Goal: Task Accomplishment & Management: Manage account settings

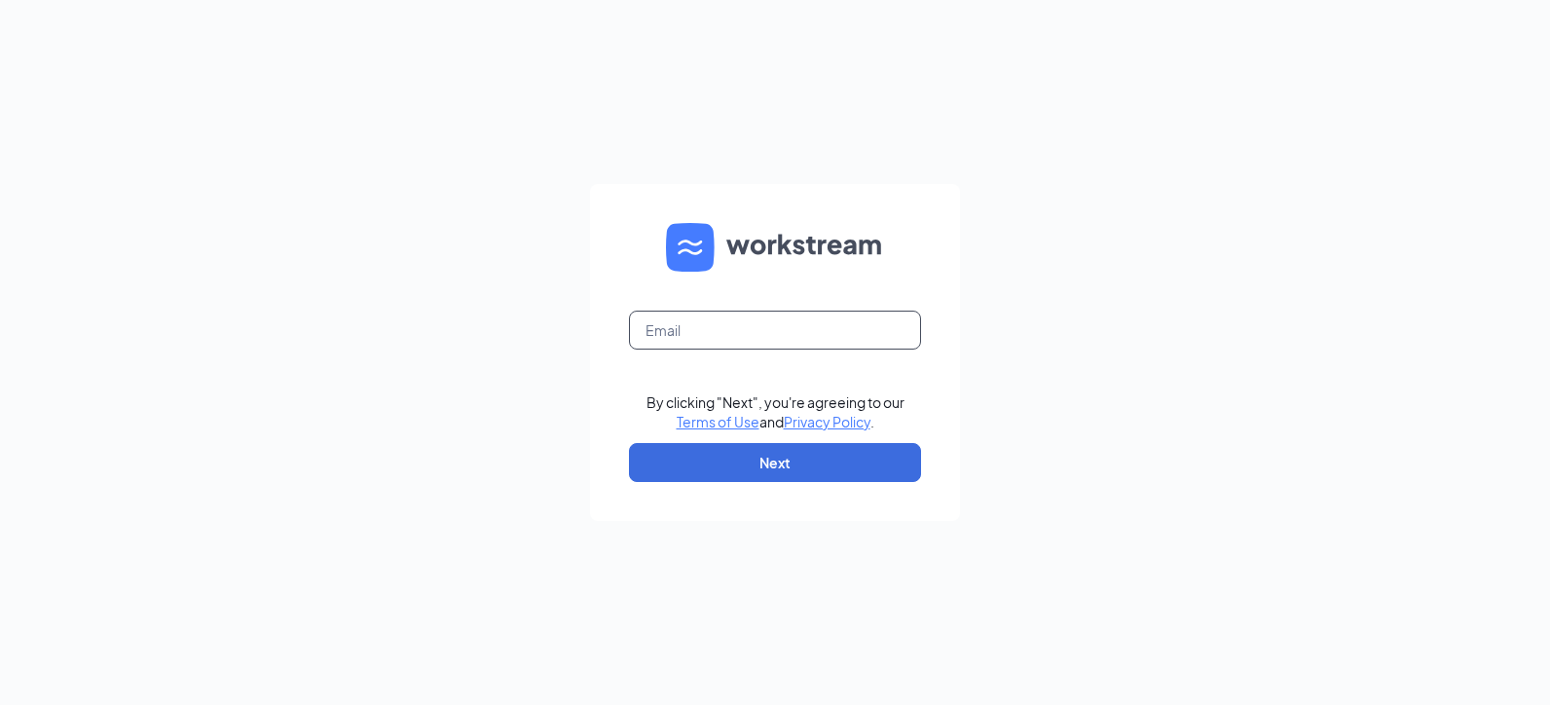
click at [664, 339] on input "text" at bounding box center [775, 330] width 292 height 39
click at [664, 330] on input "text" at bounding box center [775, 330] width 292 height 39
type input "[EMAIL_ADDRESS][DOMAIN_NAME]"
click at [754, 469] on button "Next" at bounding box center [775, 462] width 292 height 39
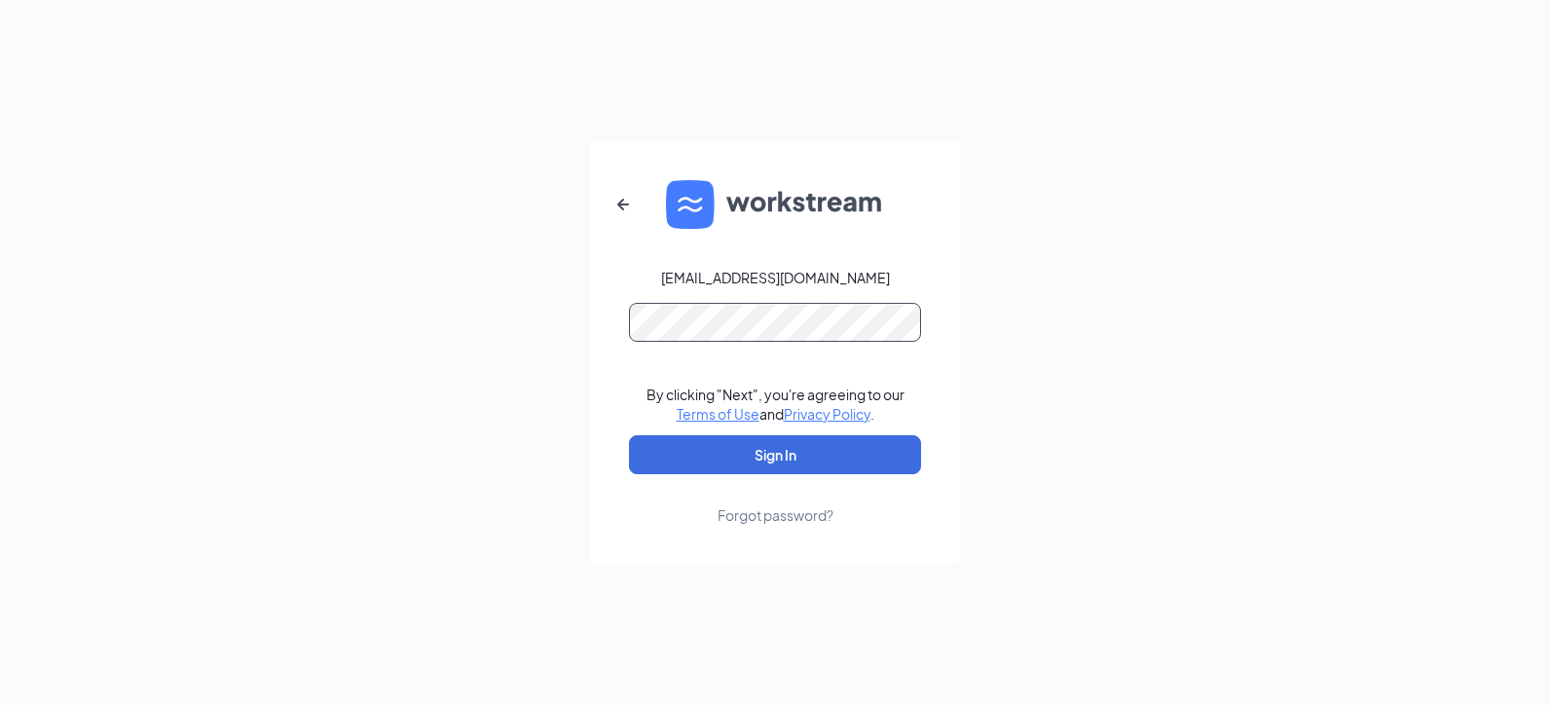
click at [629, 435] on button "Sign In" at bounding box center [775, 454] width 292 height 39
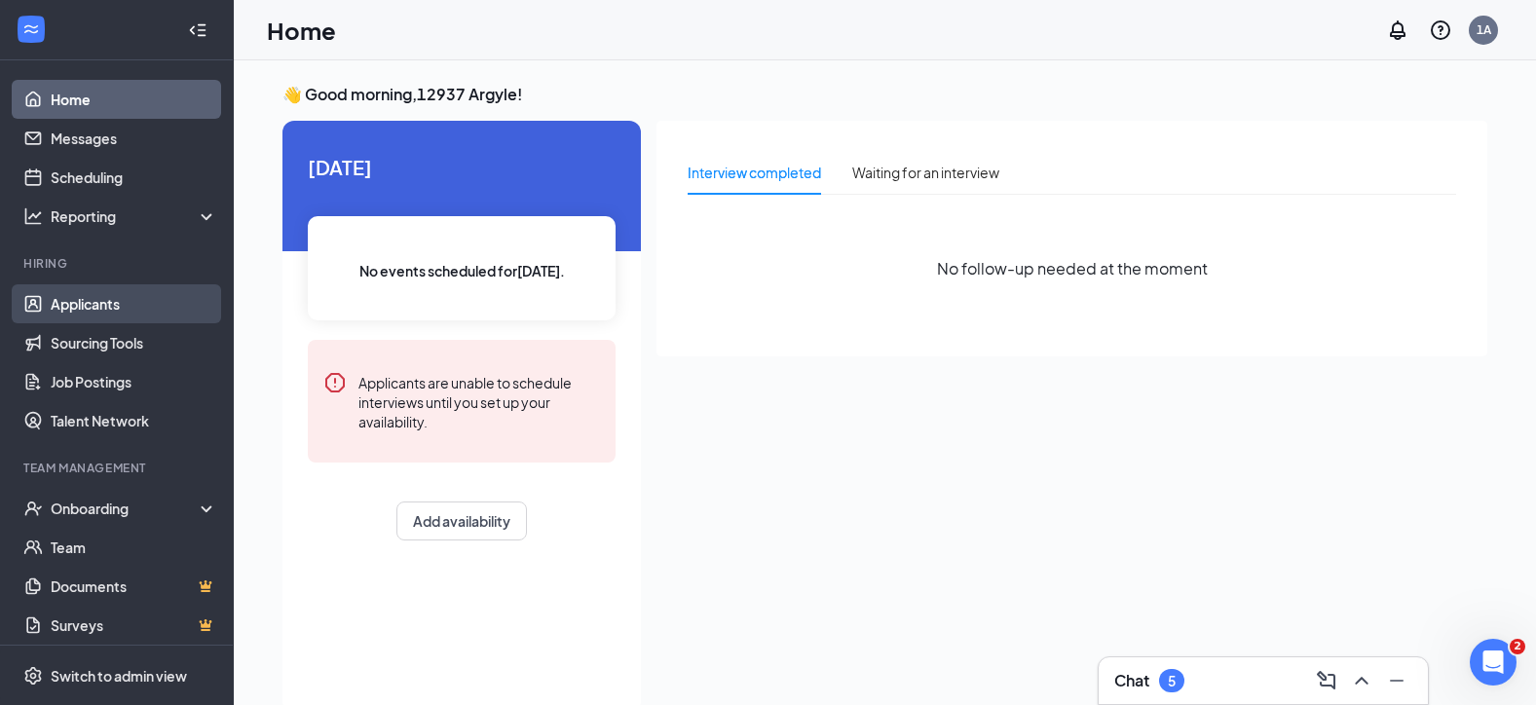
click at [88, 314] on link "Applicants" at bounding box center [134, 303] width 167 height 39
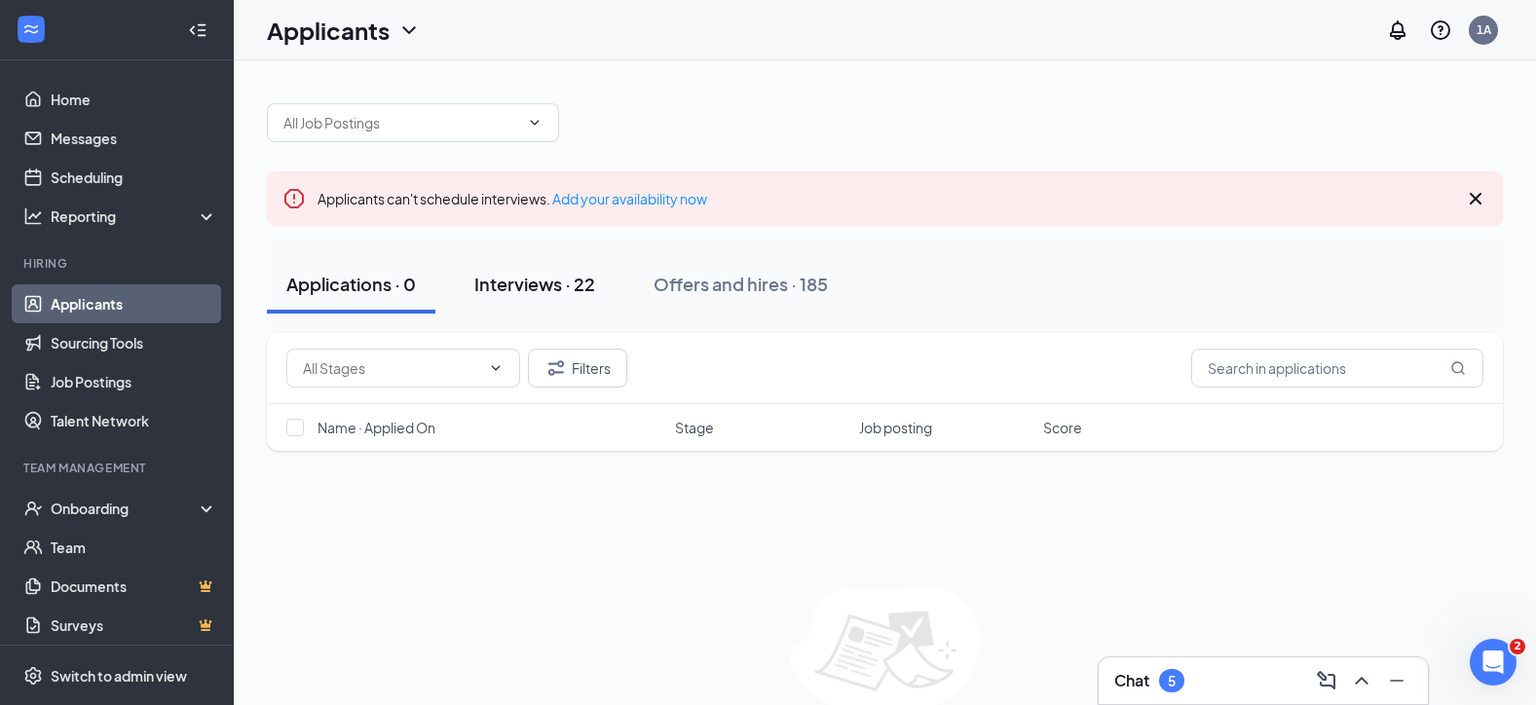
click at [516, 282] on div "Interviews · 22" at bounding box center [534, 284] width 121 height 24
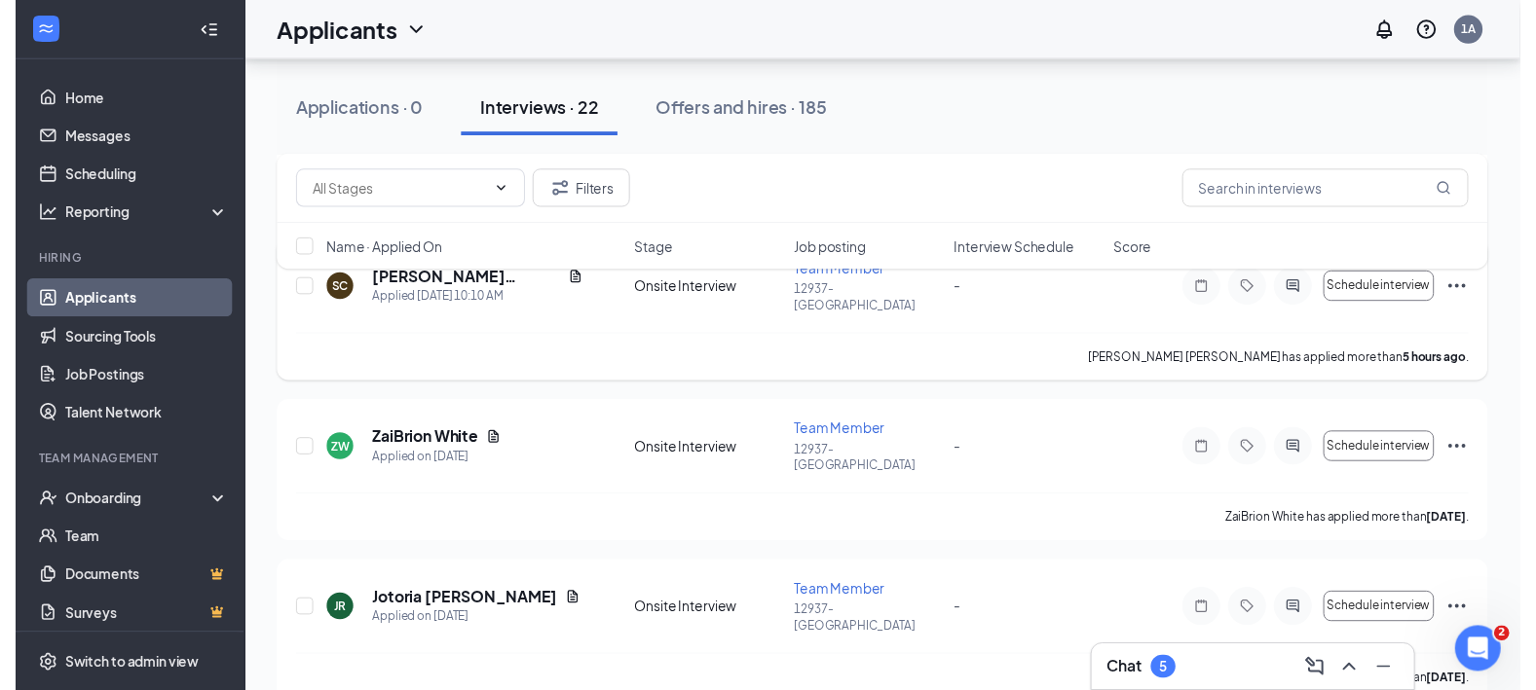
scroll to position [487, 0]
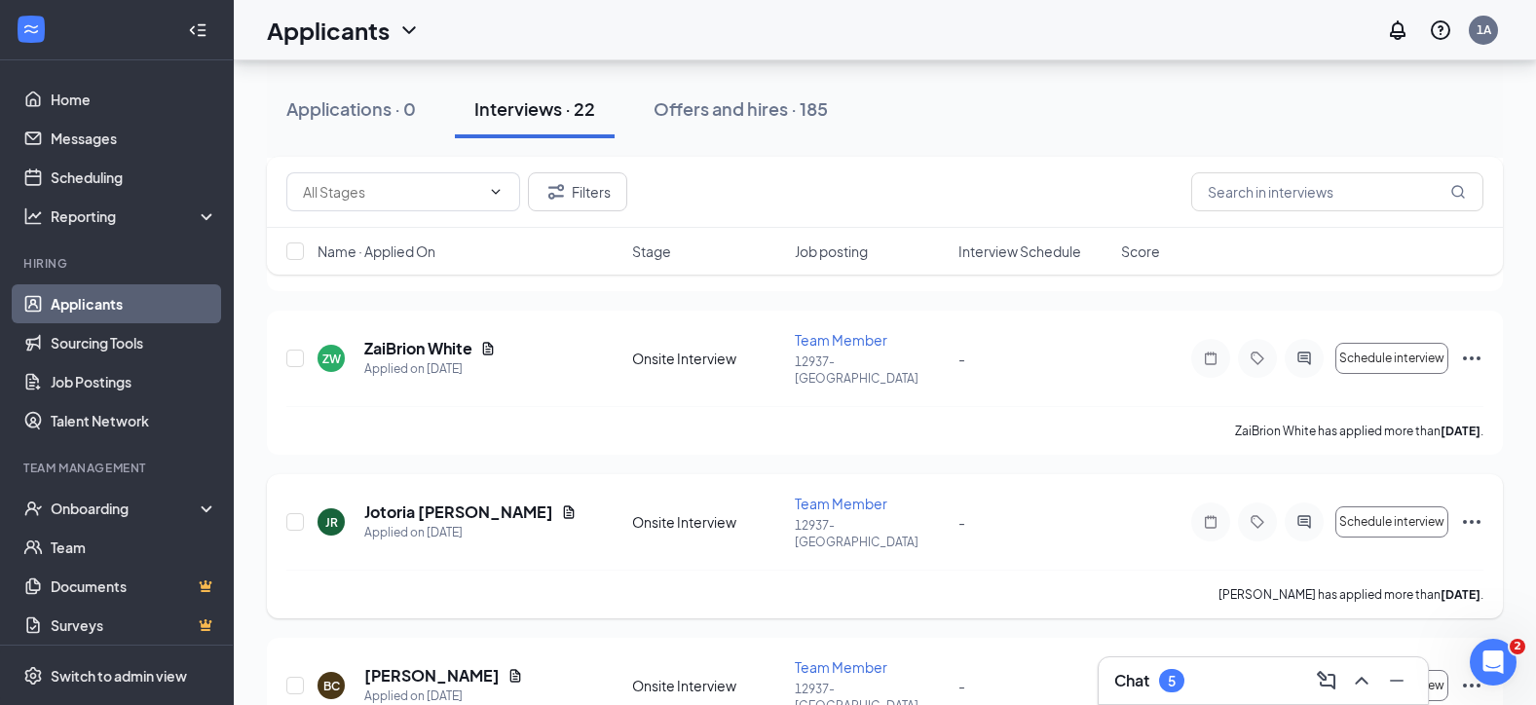
click at [1474, 510] on icon "Ellipses" at bounding box center [1471, 521] width 23 height 23
click at [454, 501] on h5 "Jotoria [PERSON_NAME]" at bounding box center [458, 511] width 189 height 21
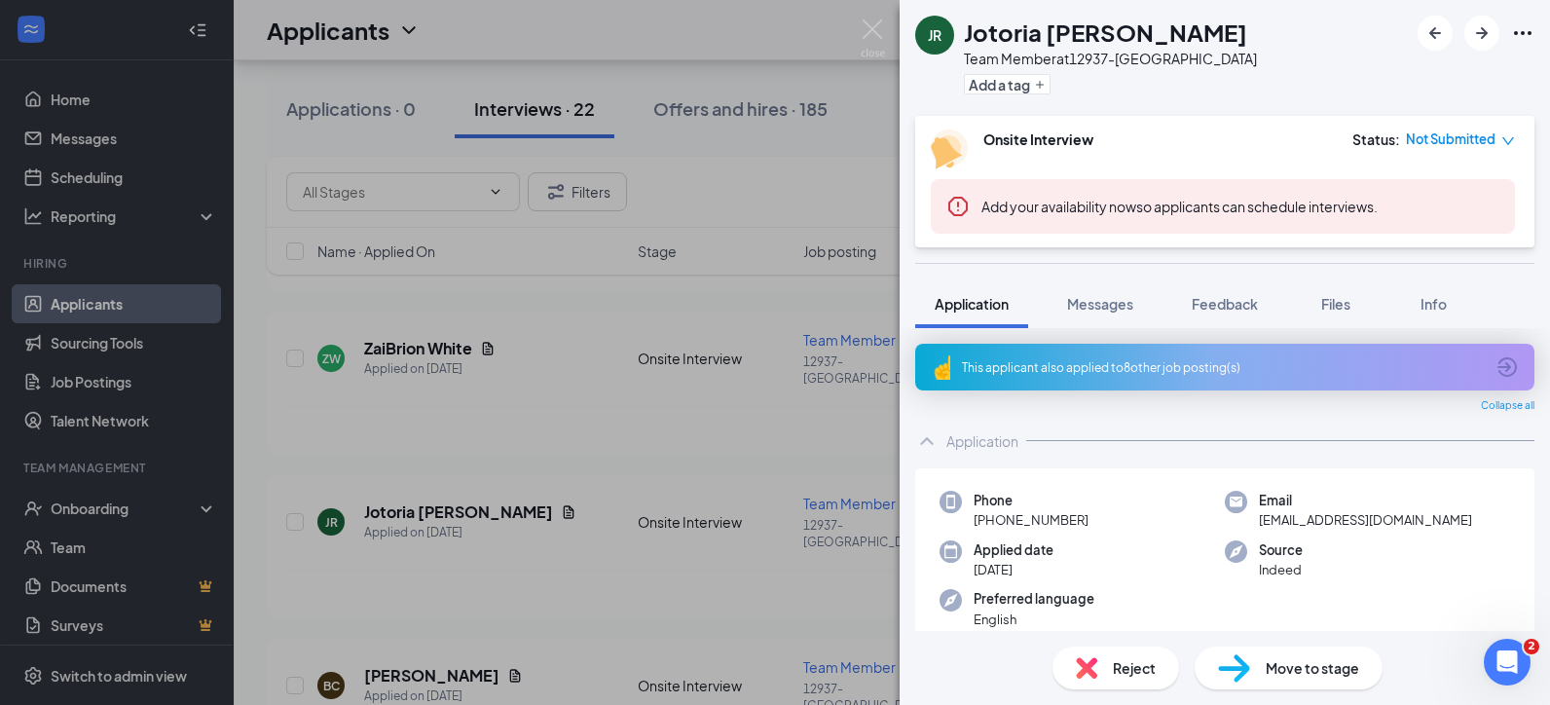
click at [752, 508] on div "JR Jotoria [PERSON_NAME] Team Member at 12937-Argyle Add a tag Onsite Interview…" at bounding box center [775, 352] width 1550 height 705
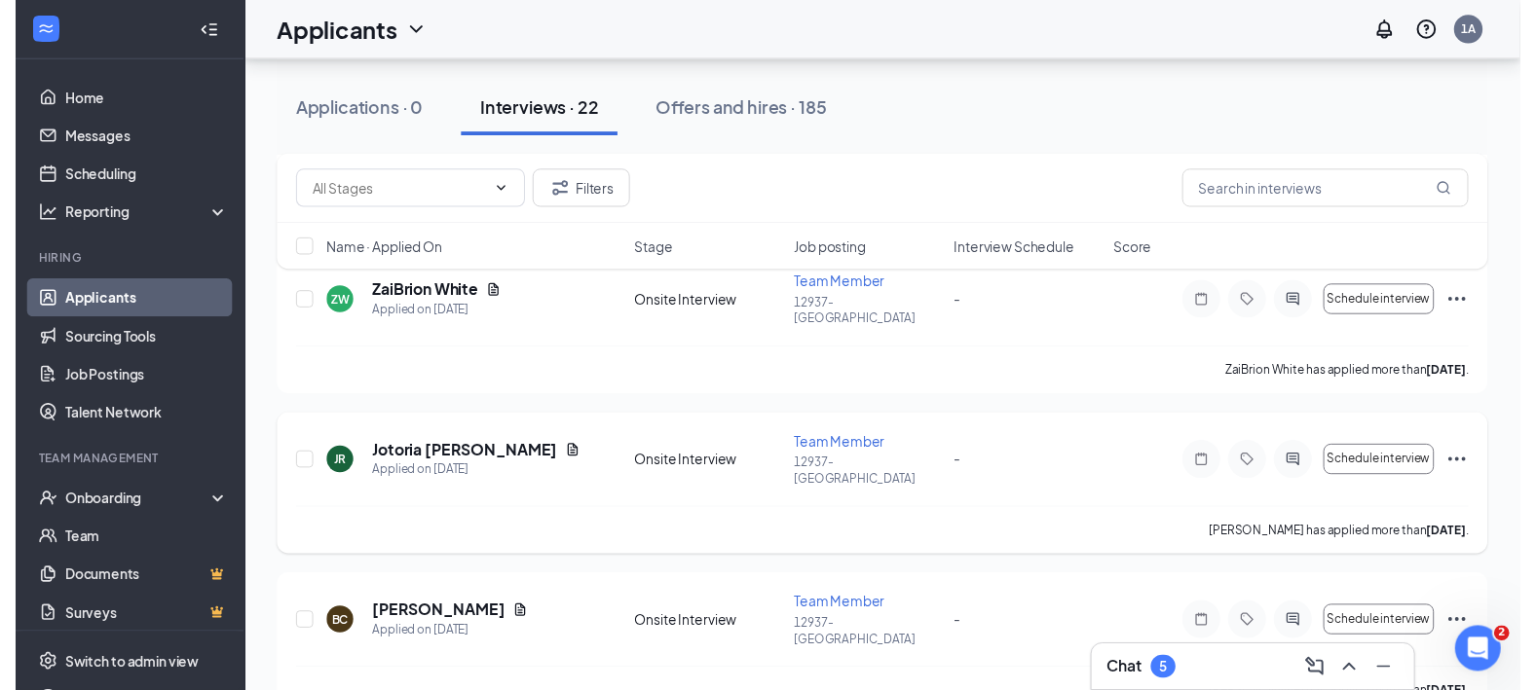
scroll to position [584, 0]
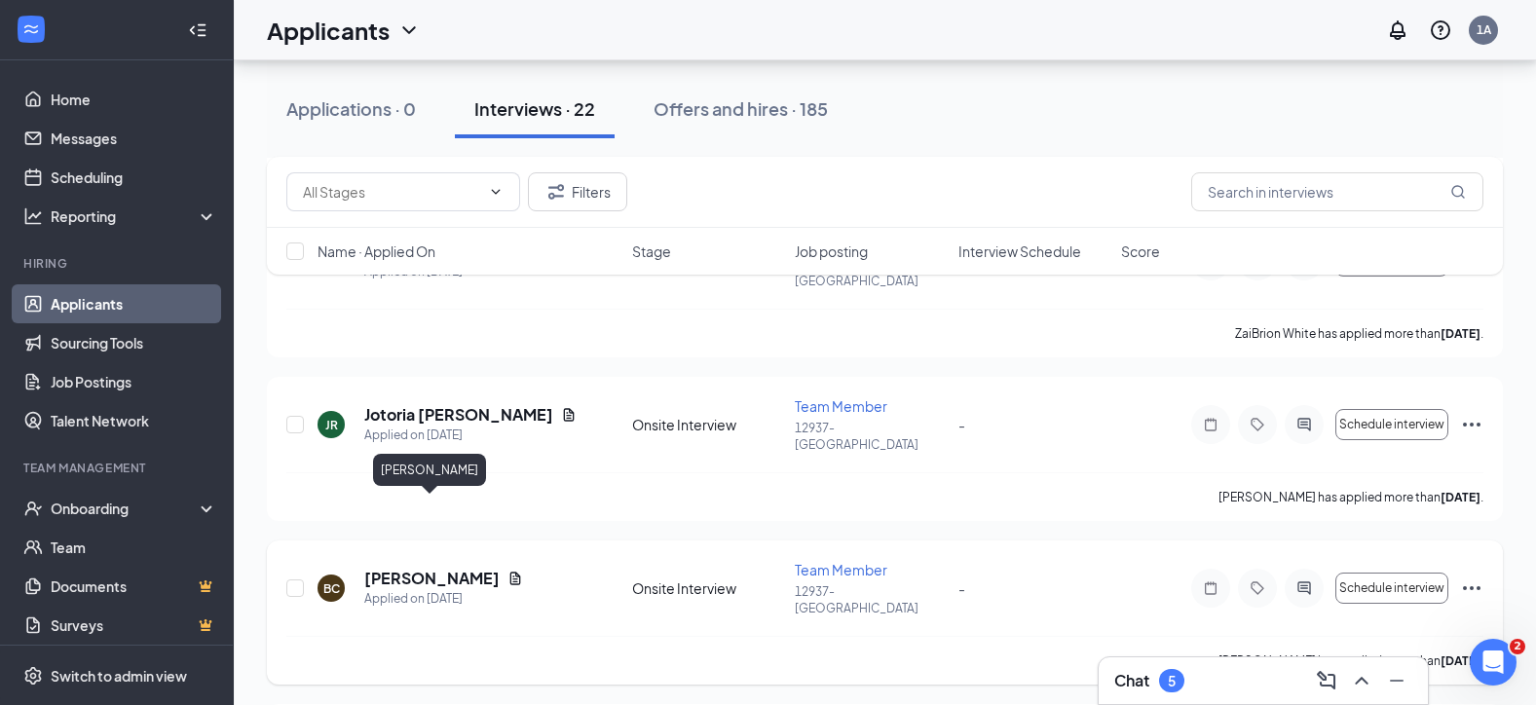
click at [464, 568] on h5 "[PERSON_NAME]" at bounding box center [431, 578] width 135 height 21
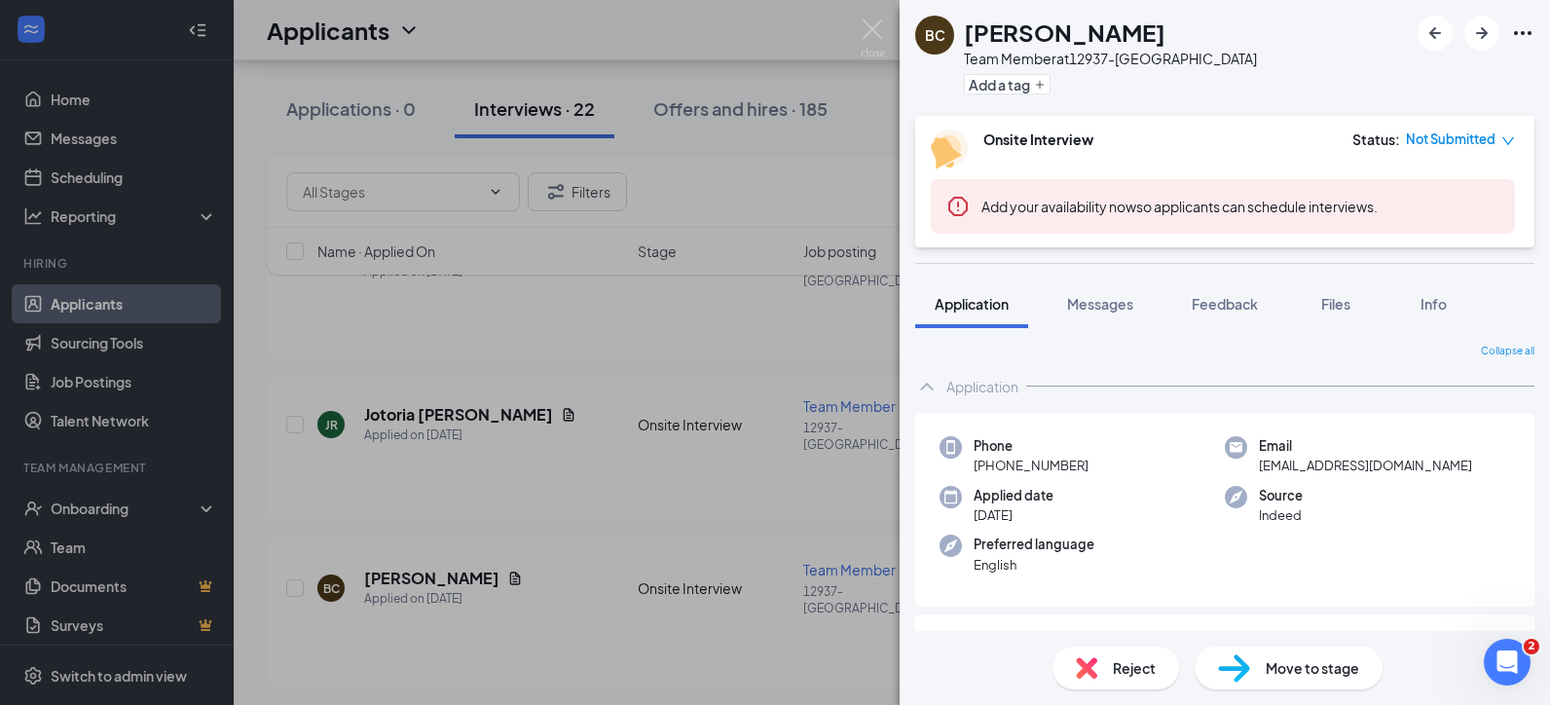
click at [553, 374] on div "BC [PERSON_NAME] Team Member at 12937-Argyle Add a tag Onsite Interview Status …" at bounding box center [775, 352] width 1550 height 705
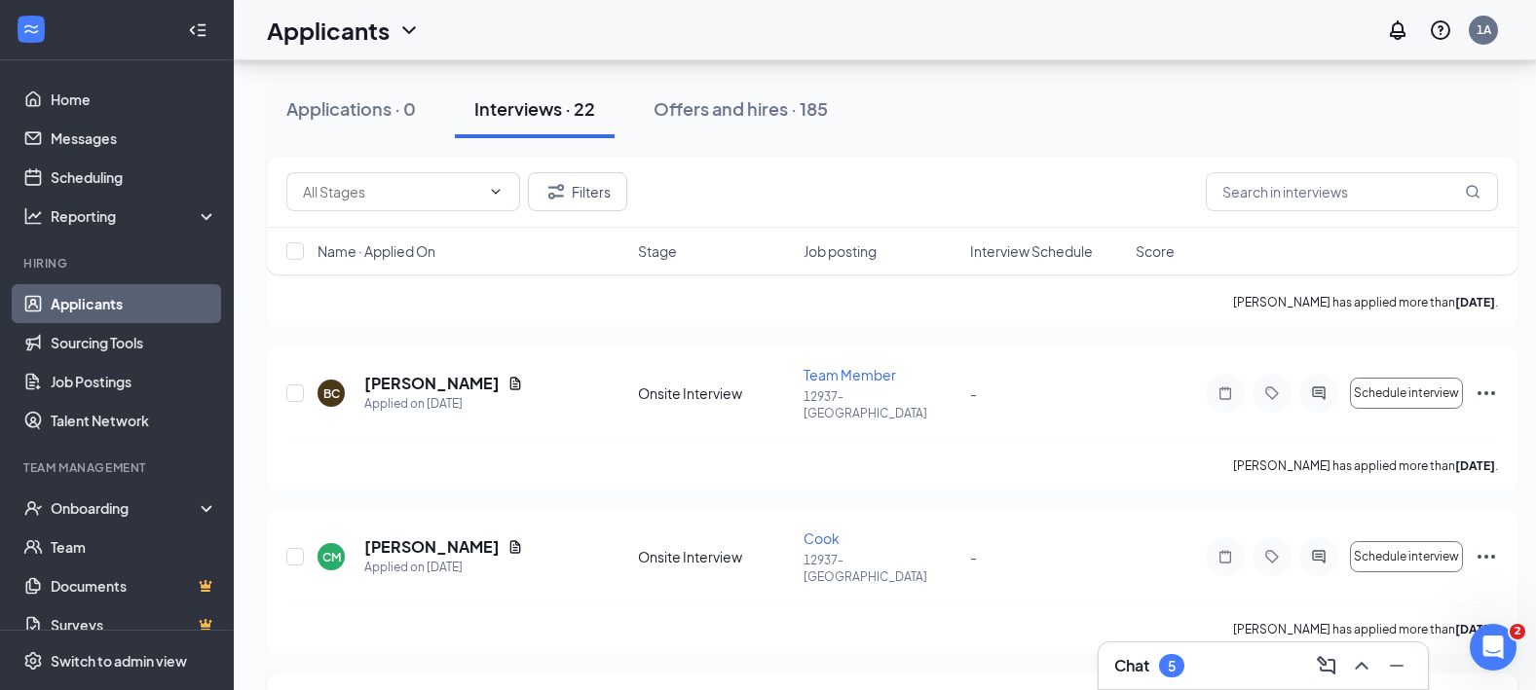
scroll to position [876, 0]
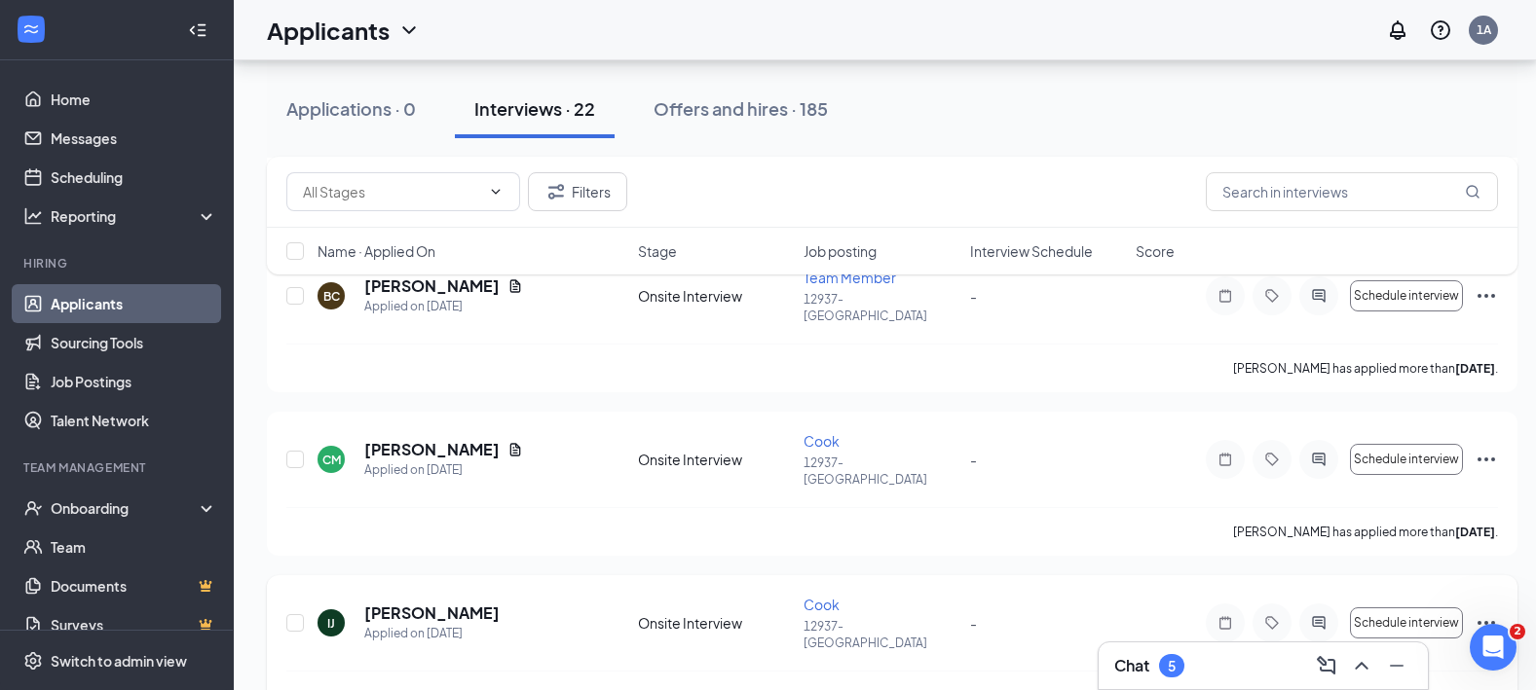
click at [1484, 612] on icon "Ellipses" at bounding box center [1485, 623] width 23 height 23
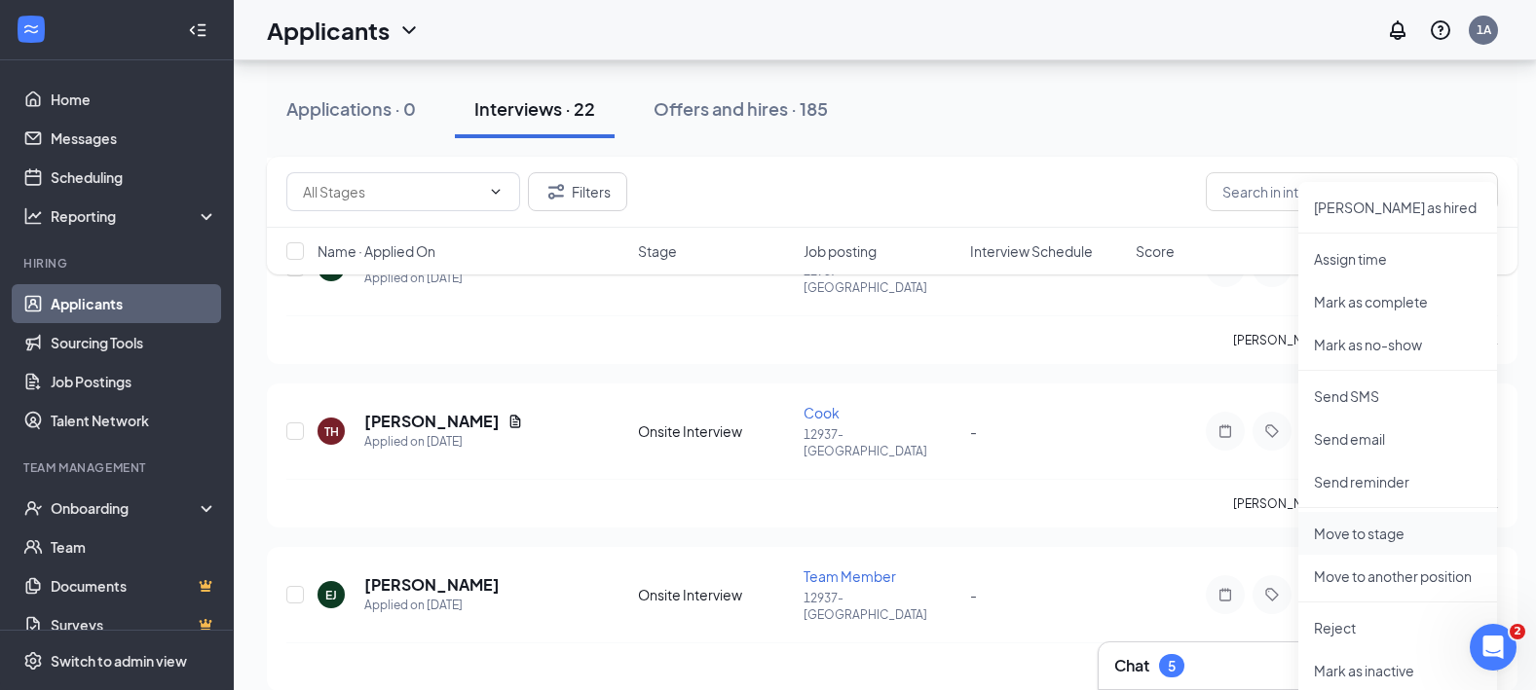
scroll to position [1266, 0]
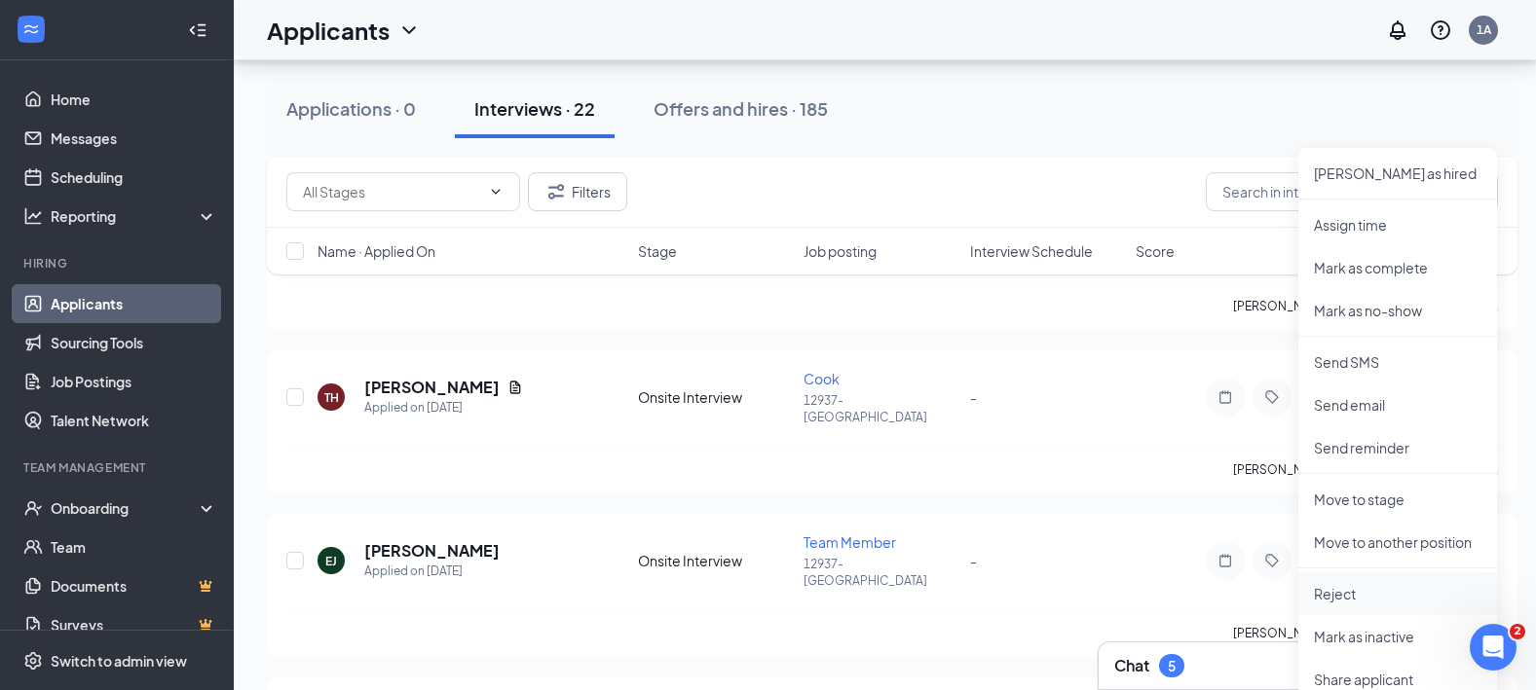
click at [1336, 602] on p "Reject" at bounding box center [1397, 593] width 167 height 19
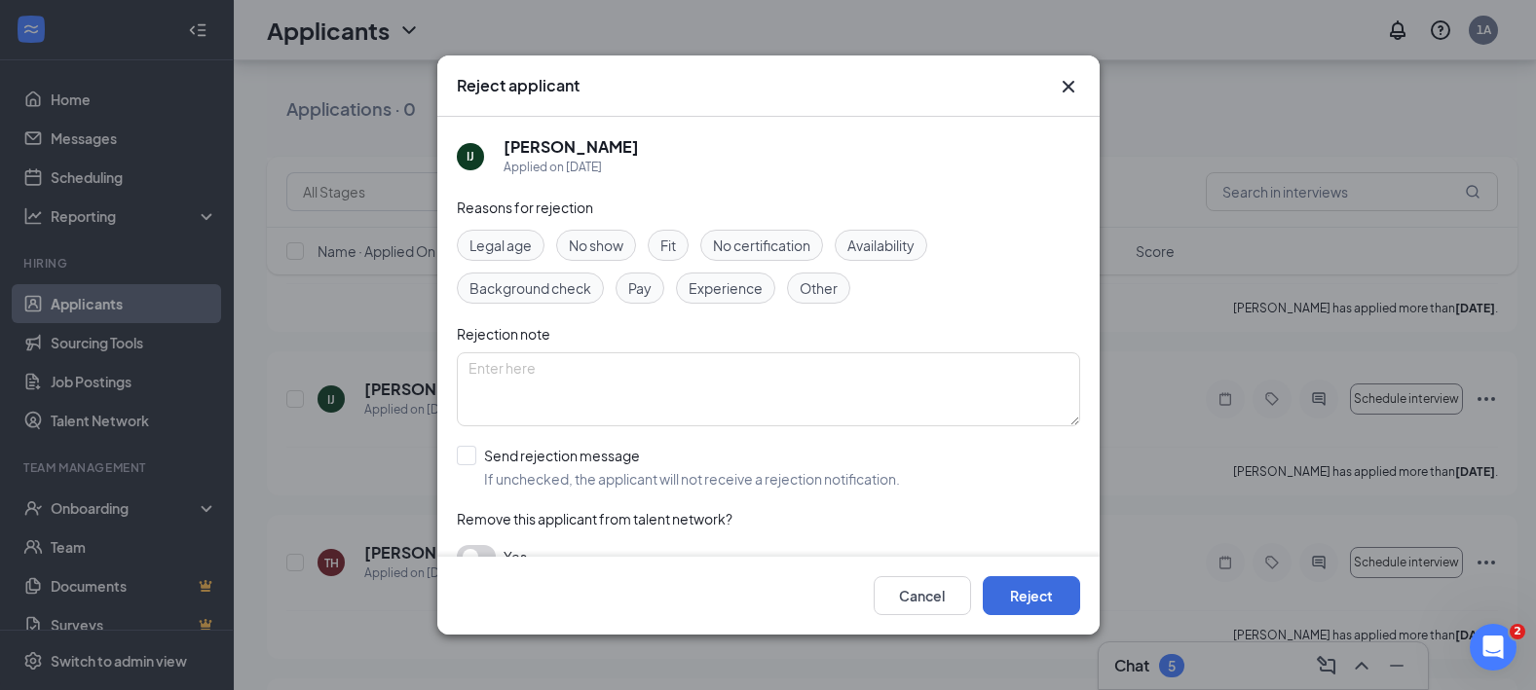
scroll to position [1071, 0]
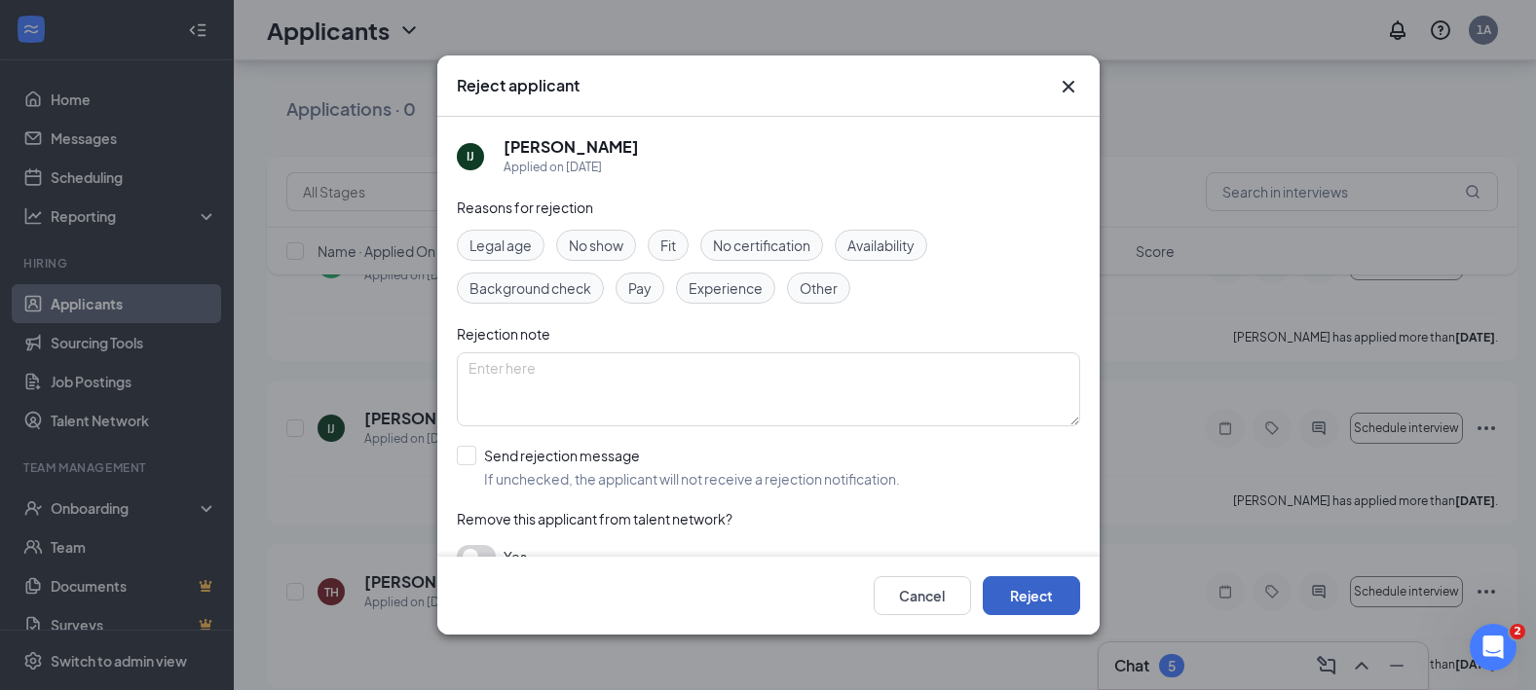
click at [1044, 603] on button "Reject" at bounding box center [1031, 595] width 97 height 39
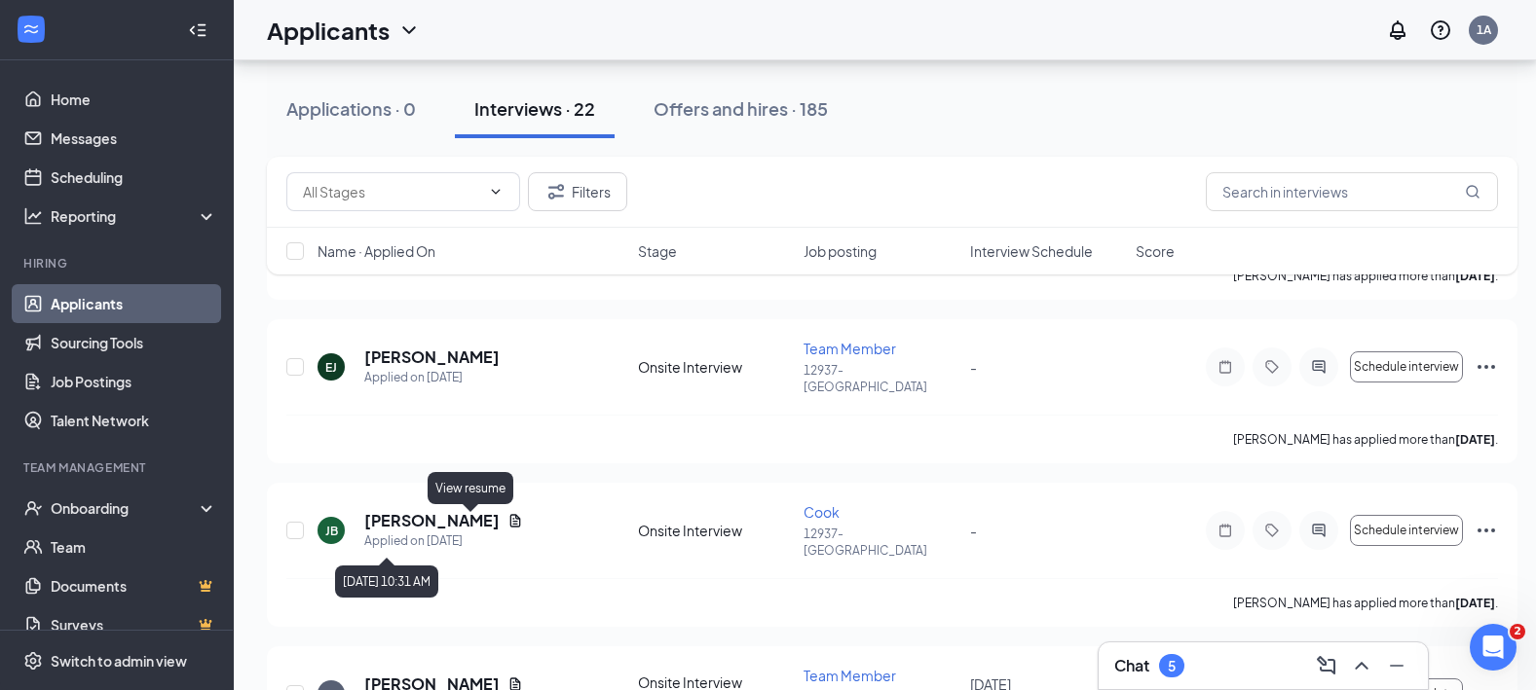
scroll to position [1461, 0]
